Goal: Use online tool/utility: Use online tool/utility

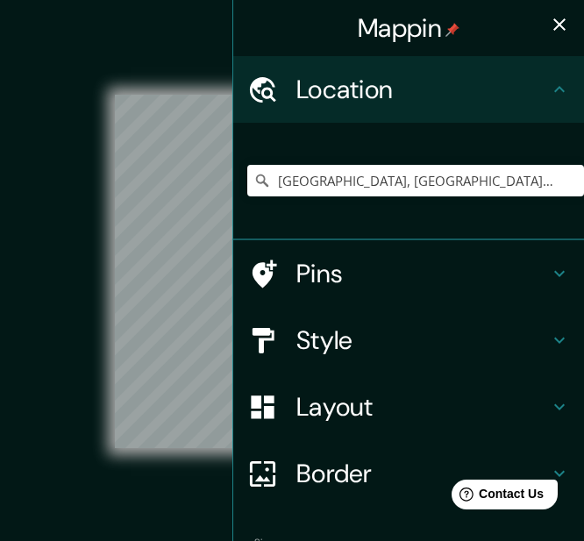
click at [553, 31] on icon "button" at bounding box center [559, 24] width 21 height 21
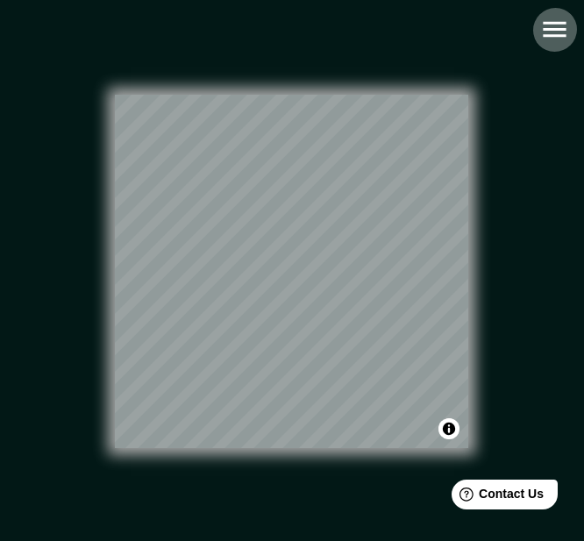
click at [561, 25] on icon "button" at bounding box center [554, 29] width 31 height 31
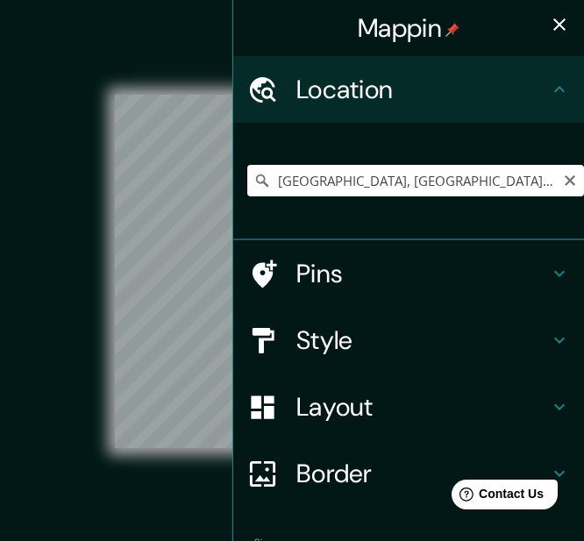
click at [547, 181] on input "[GEOGRAPHIC_DATA], [GEOGRAPHIC_DATA] - [GEOGRAPHIC_DATA], 1702, [GEOGRAPHIC_DAT…" at bounding box center [415, 181] width 337 height 32
drag, startPoint x: 538, startPoint y: 179, endPoint x: -11, endPoint y: 188, distance: 549.2
click at [0, 188] on html "Mappin Location [GEOGRAPHIC_DATA], [GEOGRAPHIC_DATA] - [GEOGRAPHIC_DATA], 1702,…" at bounding box center [292, 270] width 584 height 541
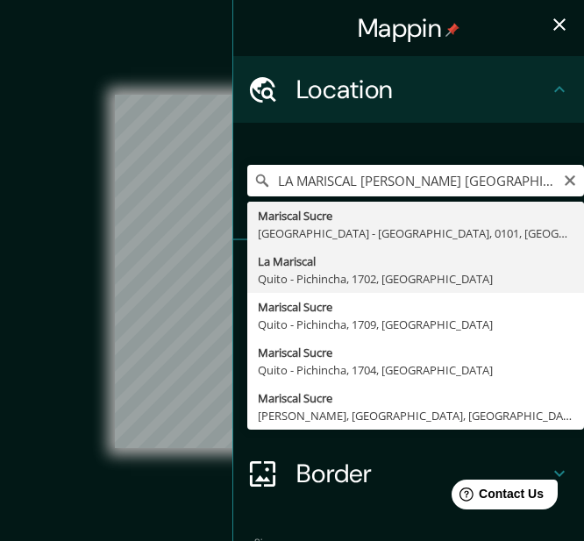
type input "La Mariscal, [GEOGRAPHIC_DATA] - Pichincha, 1702, [GEOGRAPHIC_DATA]"
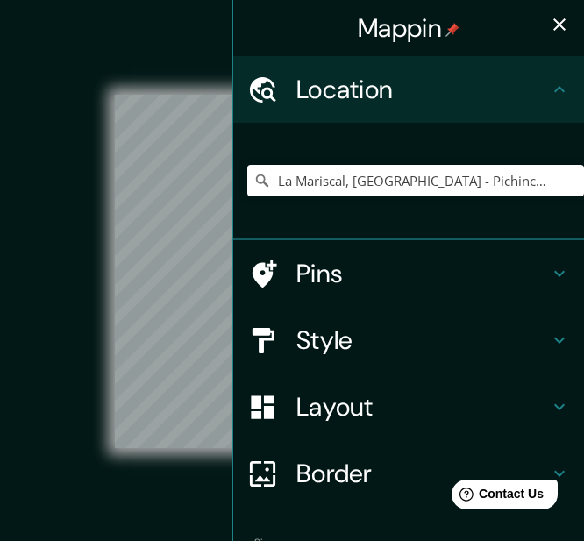
click at [553, 24] on icon "button" at bounding box center [559, 24] width 12 height 12
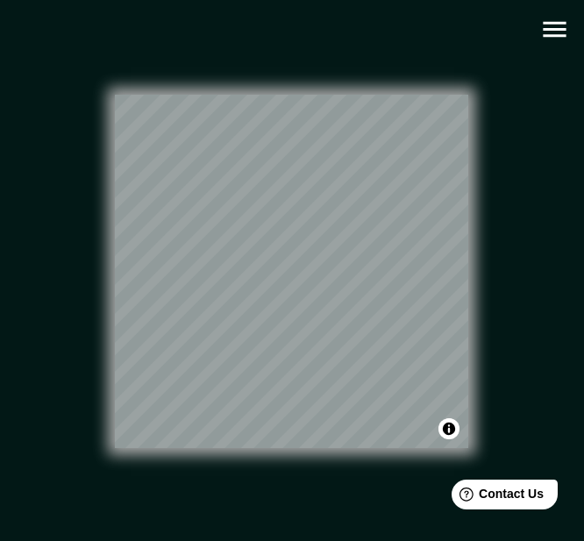
click at [567, 32] on icon "button" at bounding box center [554, 29] width 31 height 31
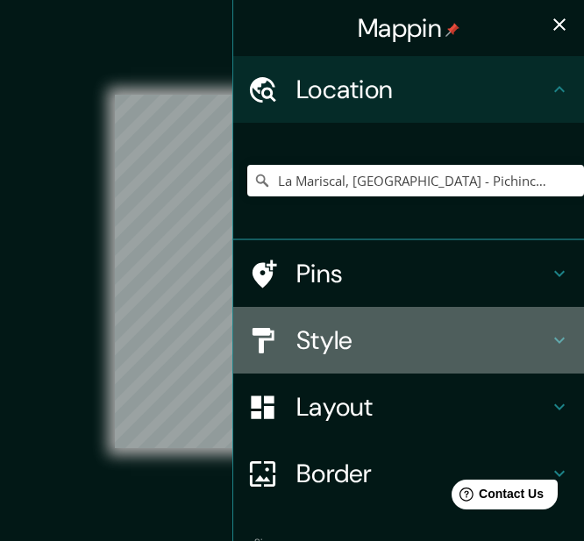
click at [332, 325] on h4 "Style" at bounding box center [422, 341] width 253 height 32
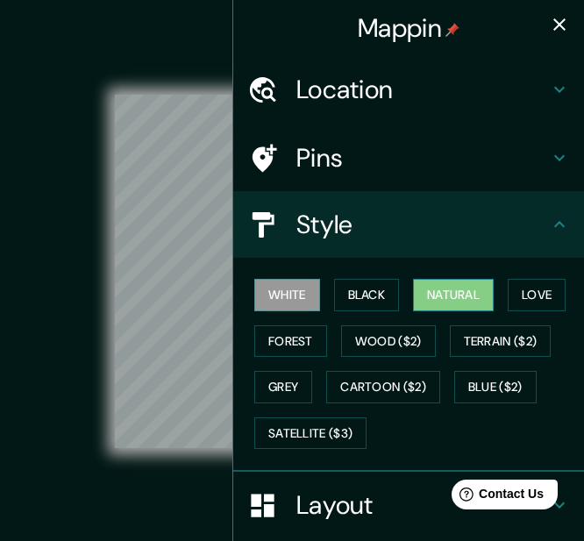
click at [471, 301] on button "Natural" at bounding box center [453, 295] width 81 height 32
click at [371, 506] on h4 "Layout" at bounding box center [422, 505] width 253 height 32
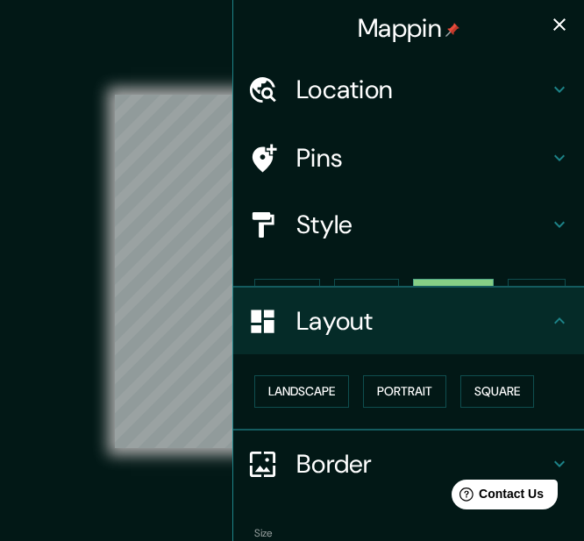
scroll to position [72, 0]
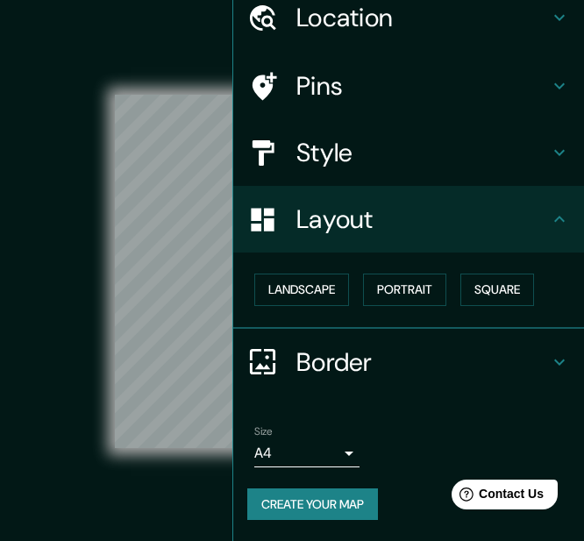
click at [330, 361] on h4 "Border" at bounding box center [422, 362] width 253 height 32
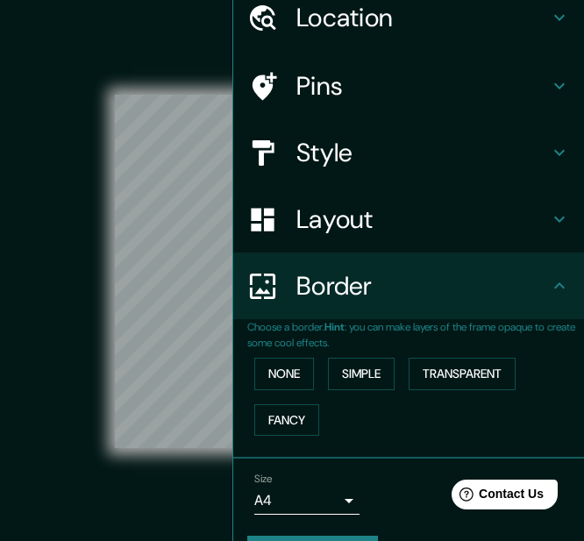
click at [356, 314] on div "Border" at bounding box center [408, 286] width 351 height 67
click at [158, 15] on div "© Mapbox © OpenStreetMap Improve this map" at bounding box center [292, 271] width 582 height 543
